Goal: Information Seeking & Learning: Learn about a topic

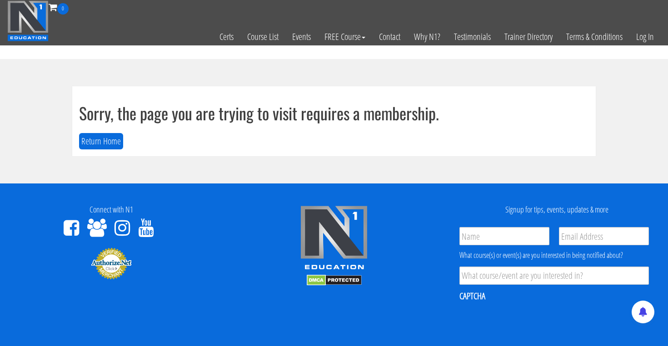
scroll to position [51, 0]
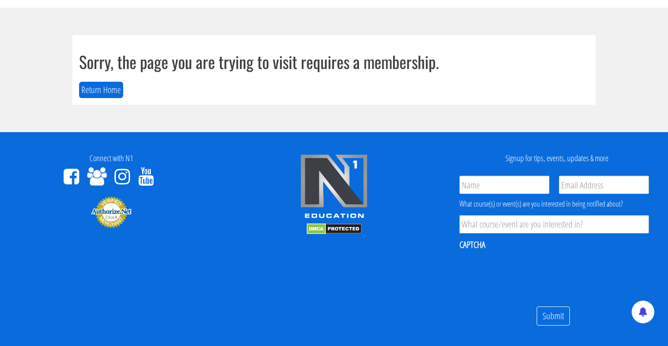
click at [647, 37] on section "Sorry, the page you are trying to visit requires a membership. Return Home" at bounding box center [334, 70] width 668 height 124
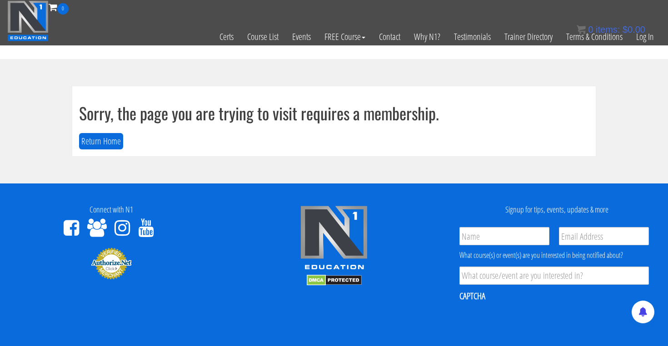
scroll to position [0, 0]
click at [641, 38] on link "Log In" at bounding box center [644, 37] width 31 height 45
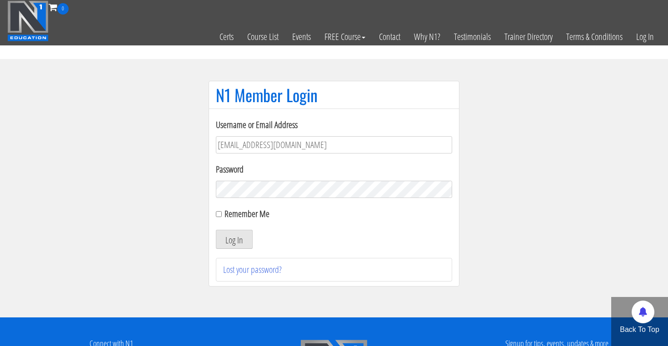
type input "[EMAIL_ADDRESS][DOMAIN_NAME]"
click at [234, 239] on button "Log In" at bounding box center [234, 239] width 37 height 19
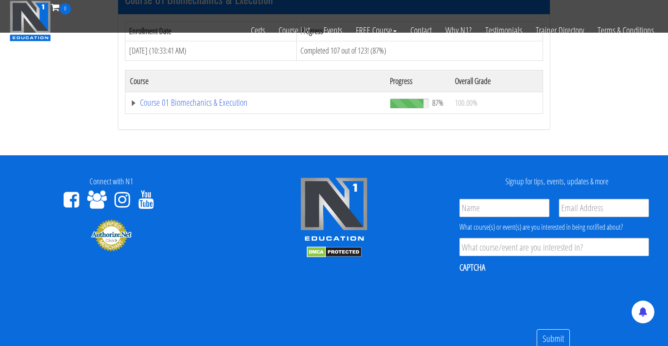
scroll to position [209, 0]
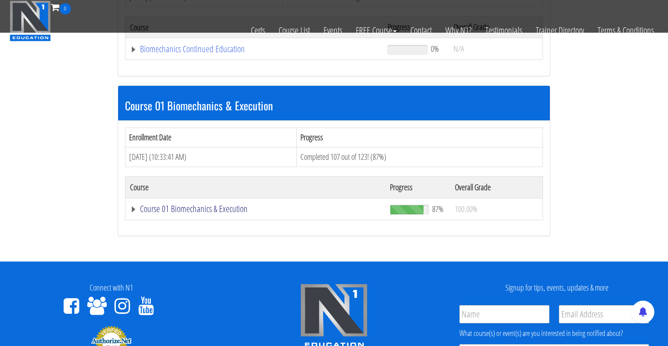
click at [213, 209] on link "Course 01 Biomechanics & Execution" at bounding box center [255, 208] width 251 height 9
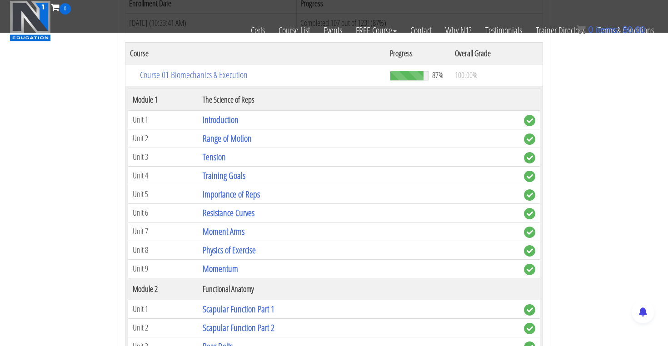
scroll to position [333, 0]
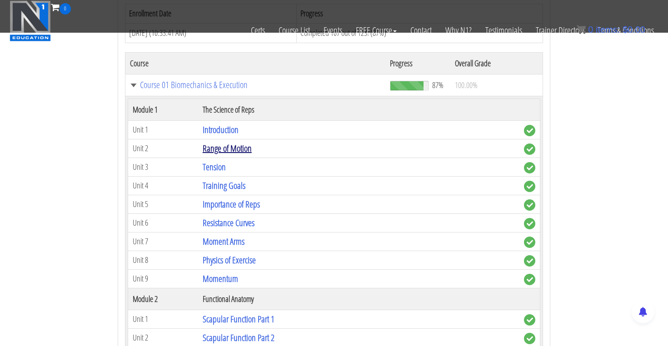
click at [243, 149] on link "Range of Motion" at bounding box center [227, 148] width 49 height 12
